Goal: Task Accomplishment & Management: Use online tool/utility

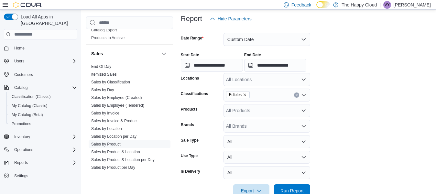
scroll to position [20, 0]
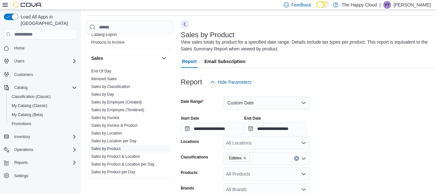
click at [184, 27] on button "Next" at bounding box center [185, 24] width 8 height 8
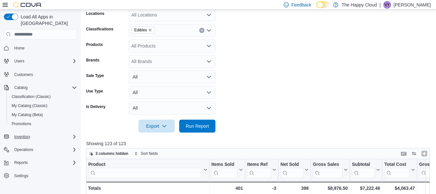
scroll to position [256, 0]
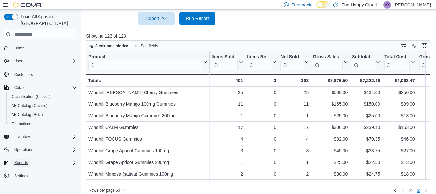
click at [28, 159] on button "Reports" at bounding box center [21, 163] width 19 height 8
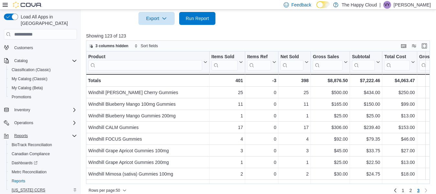
scroll to position [38, 0]
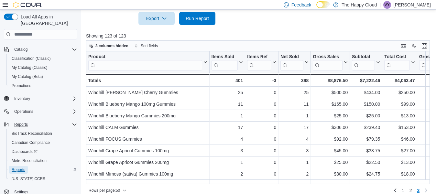
click at [18, 167] on span "Reports" at bounding box center [19, 169] width 14 height 5
click at [20, 167] on span "Reports" at bounding box center [19, 169] width 14 height 5
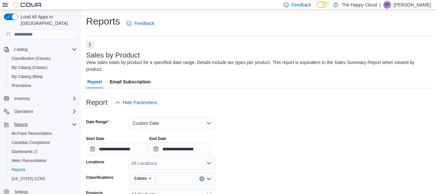
click at [88, 46] on button "Next" at bounding box center [90, 45] width 8 height 8
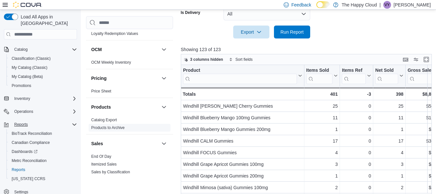
scroll to position [314, 0]
click at [101, 154] on span "End Of Day" at bounding box center [101, 156] width 20 height 5
click at [102, 156] on link "End Of Day" at bounding box center [101, 157] width 20 height 5
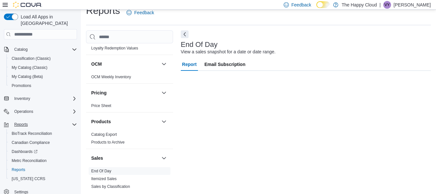
scroll to position [11, 0]
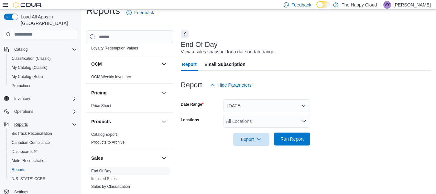
click at [291, 138] on span "Run Report" at bounding box center [292, 139] width 23 height 6
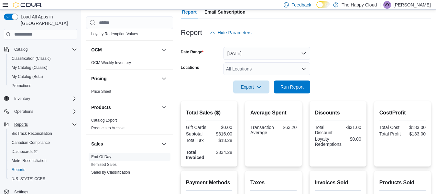
scroll to position [92, 0]
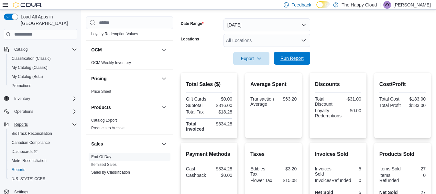
click at [283, 61] on span "Run Report" at bounding box center [292, 58] width 23 height 6
drag, startPoint x: 294, startPoint y: 55, endPoint x: 297, endPoint y: 39, distance: 17.1
click at [294, 55] on span "Run Report" at bounding box center [292, 58] width 23 height 6
drag, startPoint x: 300, startPoint y: 61, endPoint x: 285, endPoint y: 50, distance: 18.3
click at [297, 58] on span "Run Report" at bounding box center [292, 58] width 23 height 6
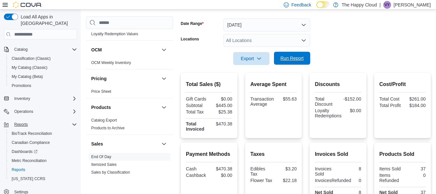
drag, startPoint x: 286, startPoint y: 58, endPoint x: 283, endPoint y: 56, distance: 4.1
click at [283, 56] on span "Run Report" at bounding box center [292, 58] width 23 height 6
click at [292, 58] on span "Run Report" at bounding box center [292, 58] width 23 height 6
click at [293, 55] on span "Run Report" at bounding box center [292, 58] width 23 height 6
click at [296, 57] on span "Run Report" at bounding box center [292, 58] width 23 height 6
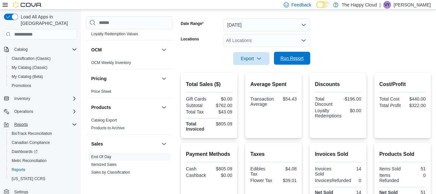
click at [296, 57] on span "Run Report" at bounding box center [292, 58] width 23 height 6
click at [284, 59] on span "Run Report" at bounding box center [292, 58] width 23 height 6
click at [280, 61] on span "Run Report" at bounding box center [292, 58] width 28 height 13
drag, startPoint x: 294, startPoint y: 57, endPoint x: 291, endPoint y: 59, distance: 3.5
click at [291, 59] on span "Run Report" at bounding box center [292, 58] width 23 height 6
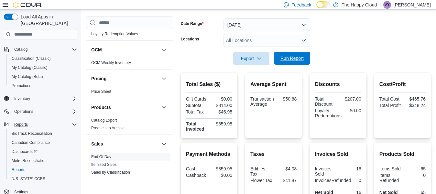
click at [289, 60] on span "Run Report" at bounding box center [292, 58] width 23 height 6
click at [299, 57] on span "Run Report" at bounding box center [292, 58] width 23 height 6
click at [292, 58] on span "Run Report" at bounding box center [292, 58] width 23 height 6
click at [292, 57] on span "Run Report" at bounding box center [292, 58] width 23 height 6
click at [292, 58] on span "Run Report" at bounding box center [292, 58] width 23 height 6
